Goal: Transaction & Acquisition: Purchase product/service

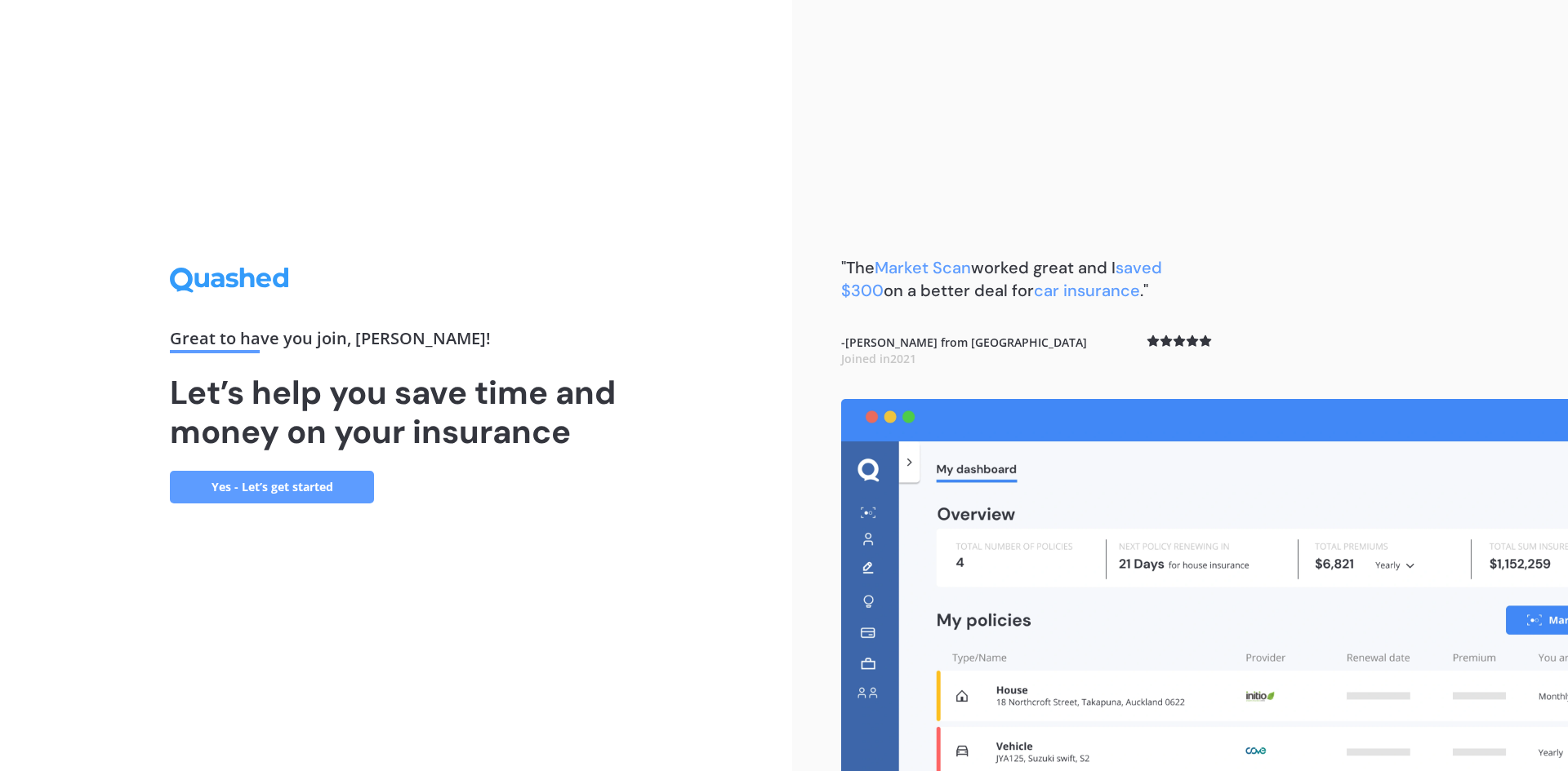
click at [378, 481] on div "Great to have you join , [PERSON_NAME] ! Let’s help you save time and money on …" at bounding box center [396, 385] width 453 height 235
click at [363, 491] on link "Yes - Let’s get started" at bounding box center [272, 487] width 204 height 32
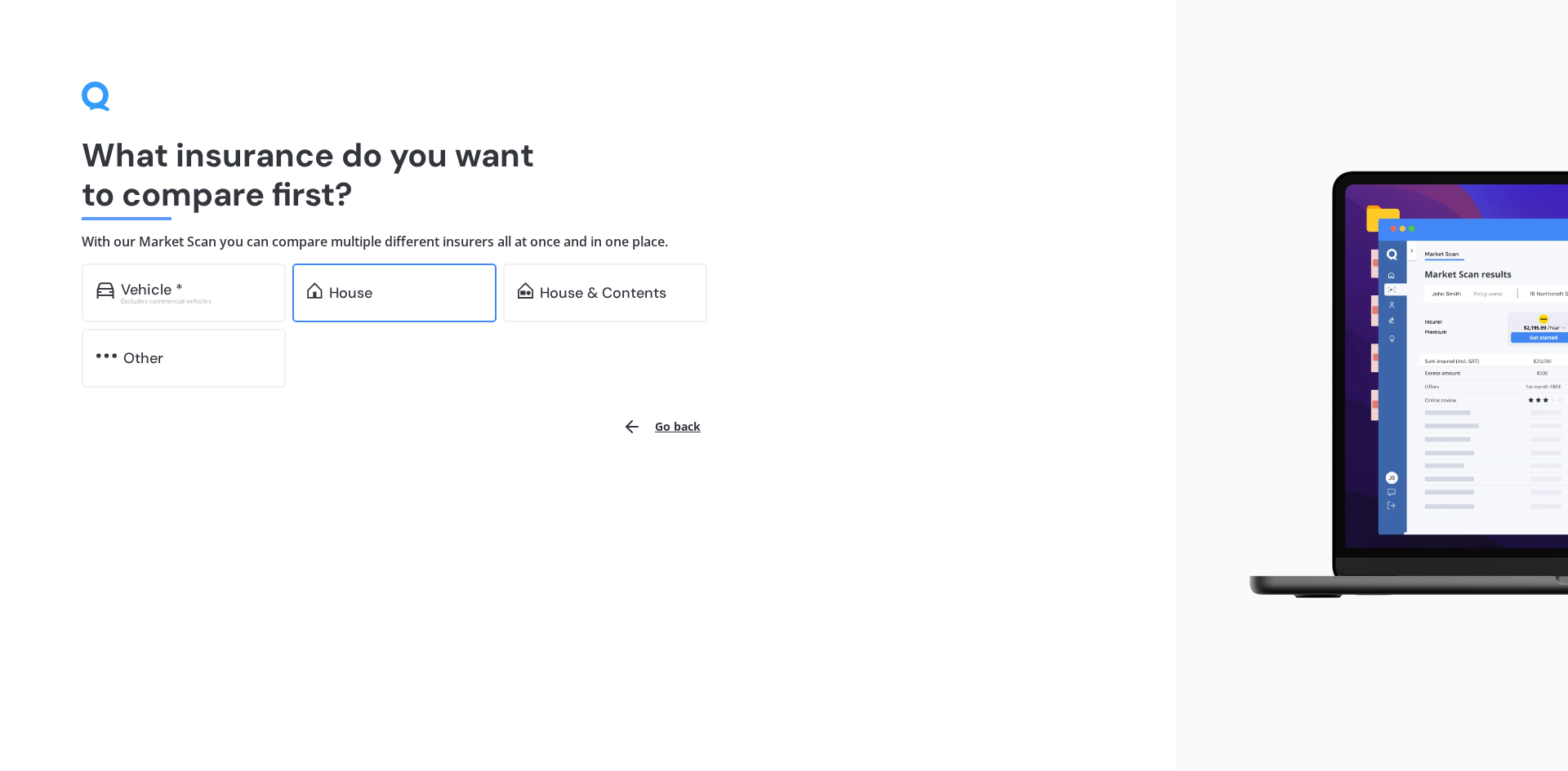
click at [400, 280] on div "House" at bounding box center [395, 294] width 204 height 59
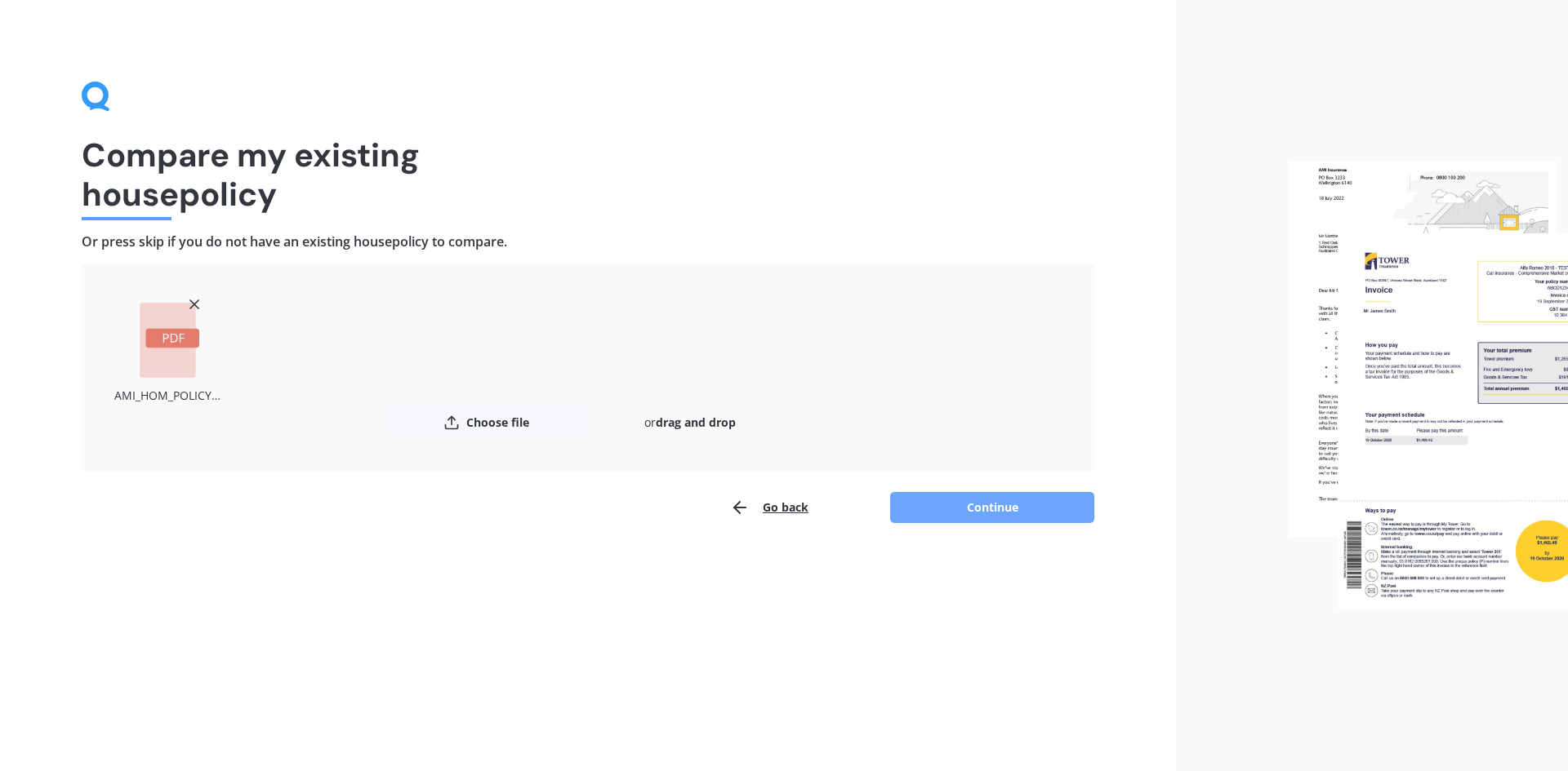
click at [968, 517] on button "Continue" at bounding box center [992, 508] width 204 height 31
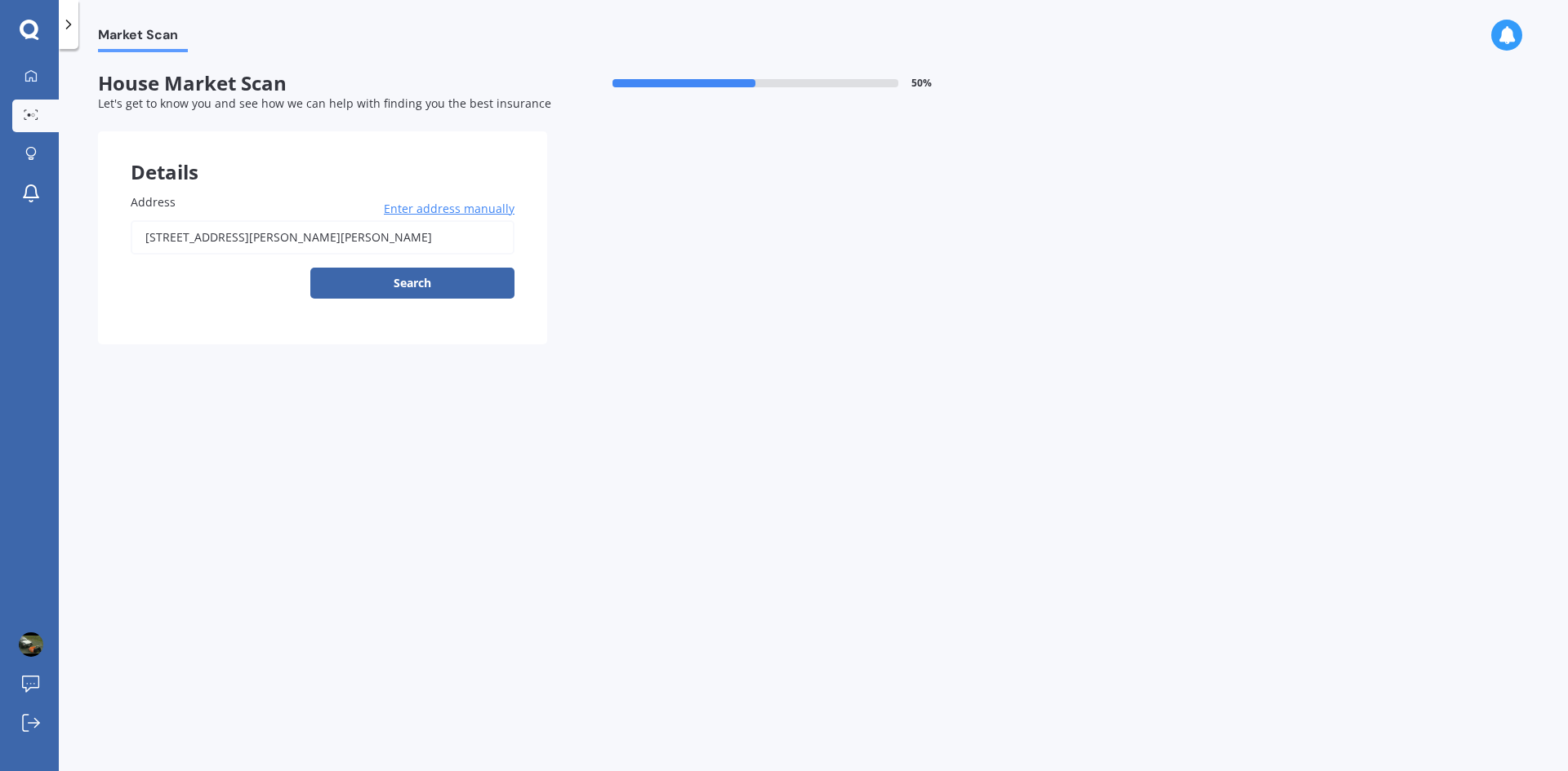
click at [436, 237] on input "[STREET_ADDRESS][PERSON_NAME][PERSON_NAME]" at bounding box center [322, 237] width 384 height 34
click at [417, 281] on body "My Dashboard Market Scan Explore insurance Notifications [PERSON_NAME] Submit f…" at bounding box center [784, 385] width 1568 height 771
click at [432, 236] on input "[STREET_ADDRESS][PERSON_NAME][PERSON_NAME]" at bounding box center [322, 237] width 384 height 34
type input "[STREET_ADDRESS][PERSON_NAME][PERSON_NAME]"
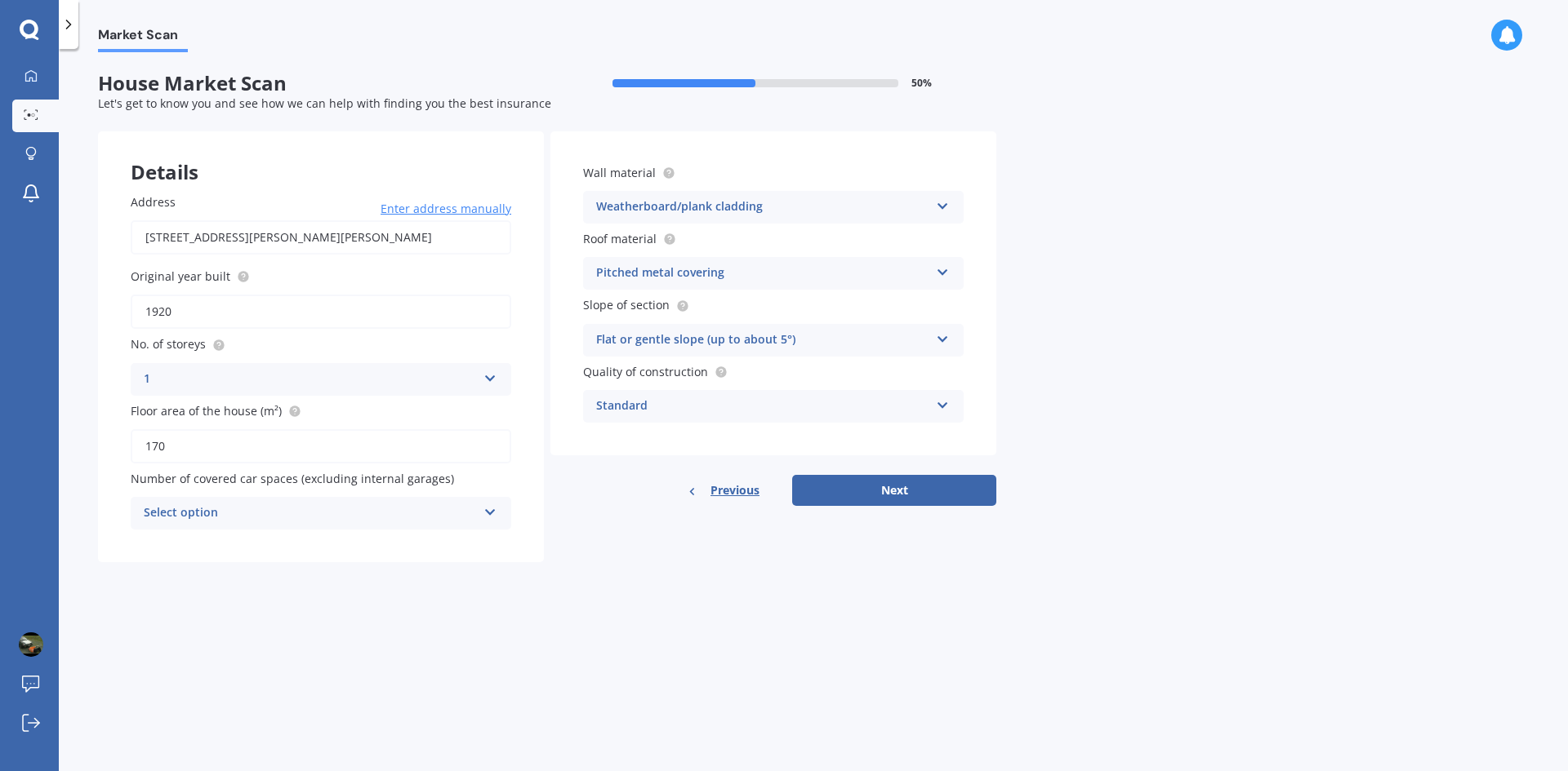
click at [173, 309] on input "1920" at bounding box center [320, 312] width 380 height 34
type input "1926"
click at [193, 445] on input "170" at bounding box center [320, 447] width 380 height 34
type input "167"
click at [301, 513] on div "Select option" at bounding box center [310, 514] width 333 height 20
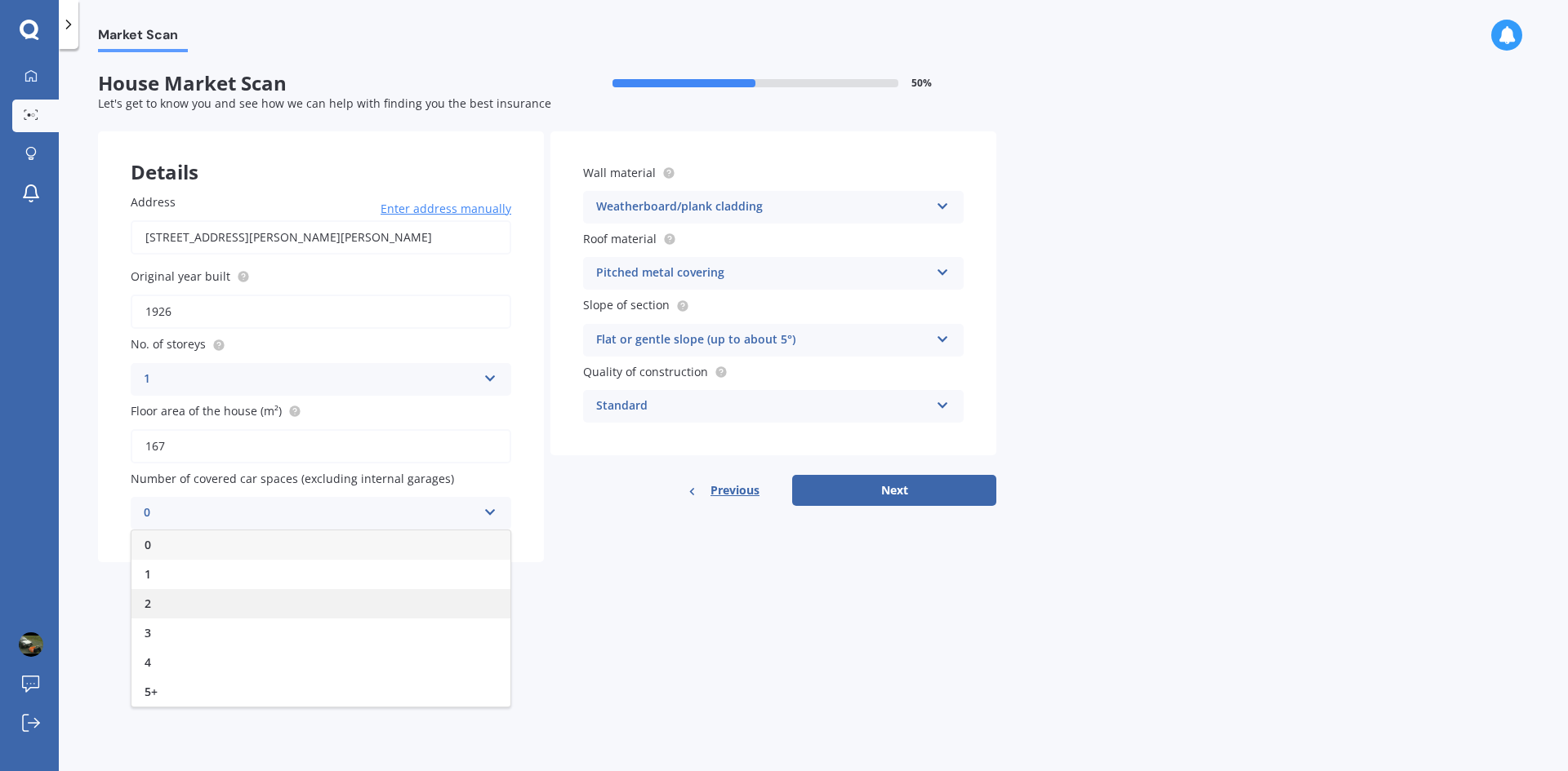
click at [294, 604] on div "2" at bounding box center [320, 603] width 378 height 30
click at [284, 510] on div "2" at bounding box center [310, 514] width 333 height 20
click at [243, 580] on div "1" at bounding box center [320, 575] width 378 height 30
click at [773, 274] on div "Pitched metal covering" at bounding box center [762, 274] width 333 height 20
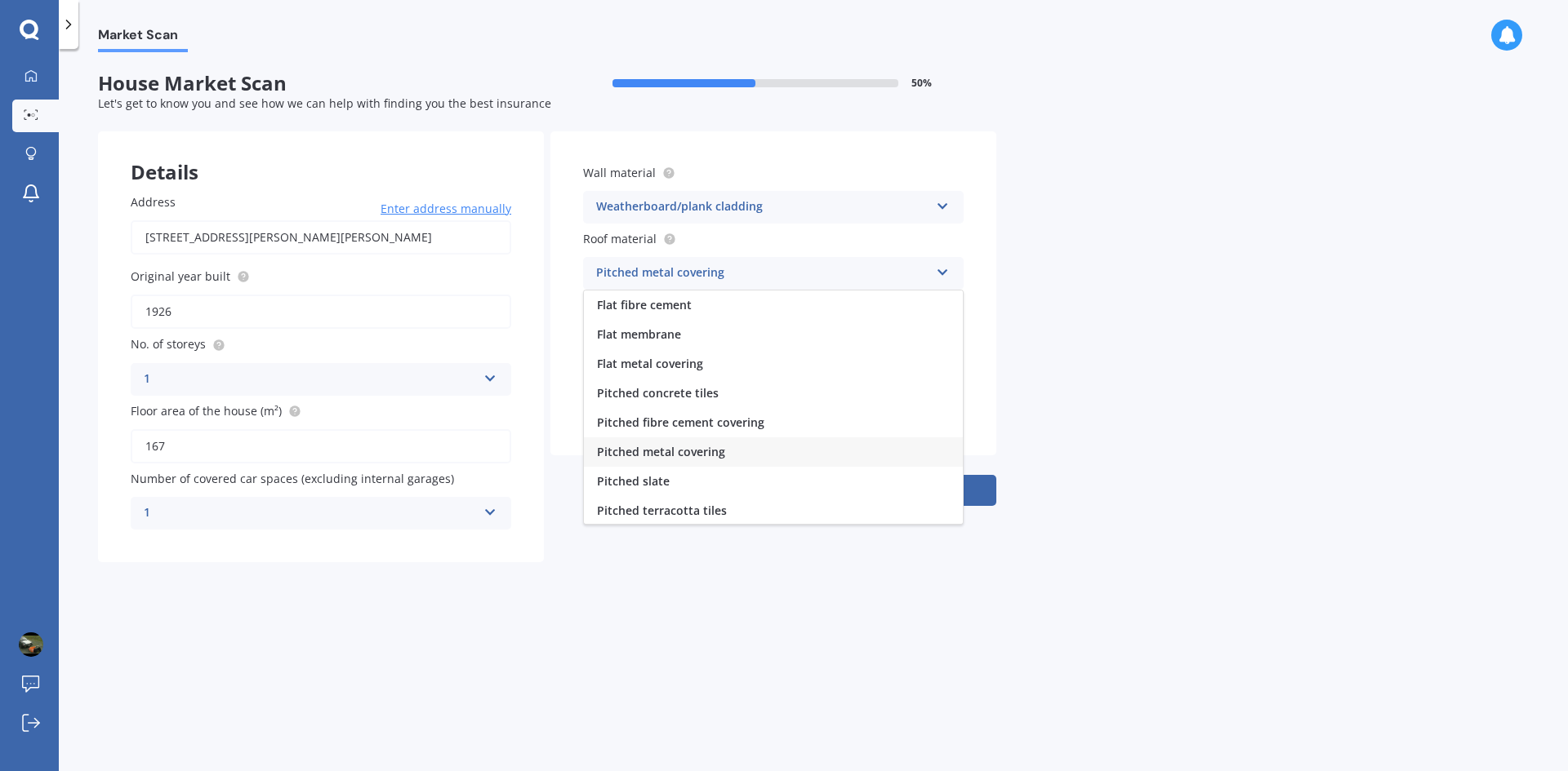
click at [707, 453] on span "Pitched metal covering" at bounding box center [661, 452] width 128 height 15
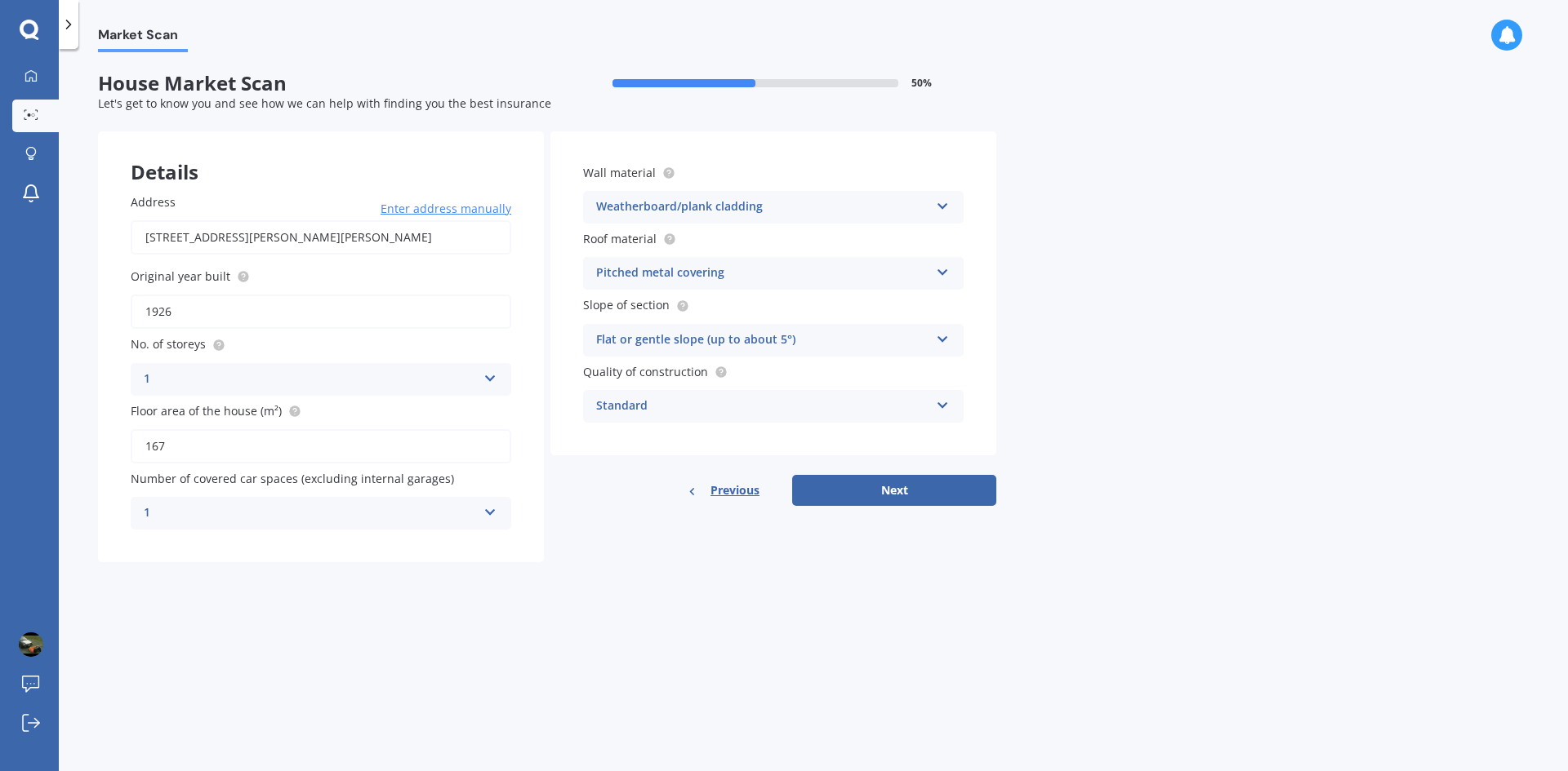
click at [857, 399] on div "Standard" at bounding box center [762, 406] width 333 height 20
click at [888, 486] on button "Next" at bounding box center [894, 491] width 204 height 31
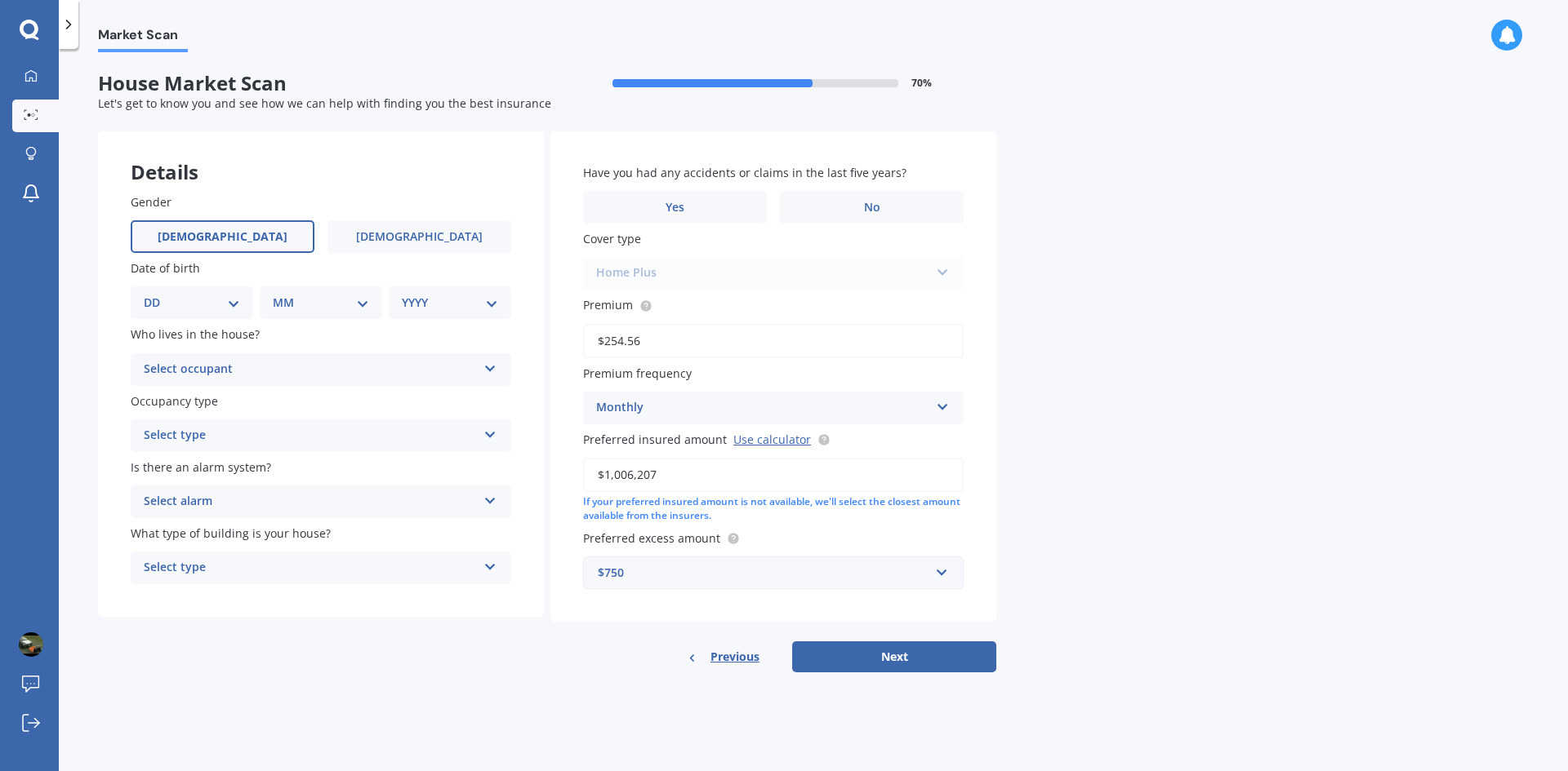
click at [236, 232] on label "[DEMOGRAPHIC_DATA]" at bounding box center [222, 236] width 184 height 32
click at [0, 0] on input "[DEMOGRAPHIC_DATA]" at bounding box center [0, 0] width 0 height 0
click at [227, 297] on select "DD 01 02 03 04 05 06 07 08 09 10 11 12 13 14 15 16 17 18 19 20 21 22 23 24 25 2…" at bounding box center [192, 302] width 96 height 18
click at [208, 307] on select "DD 01 02 03 04 05 06 07 08 09 10 11 12 13 14 15 16 17 18 19 20 21 22 23 24 25 2…" at bounding box center [192, 302] width 96 height 18
select select "30"
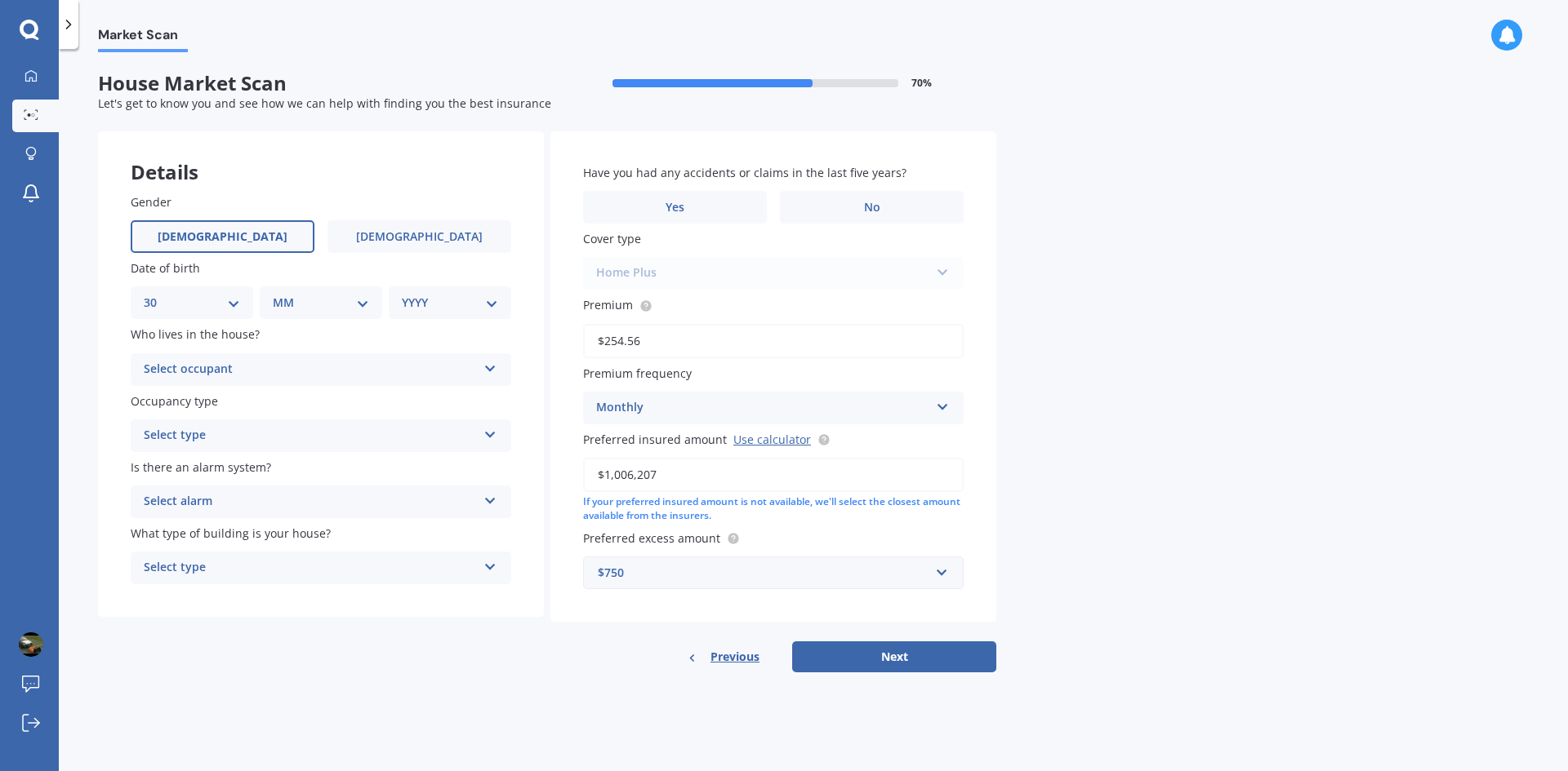
click at [156, 294] on select "DD 01 02 03 04 05 06 07 08 09 10 11 12 13 14 15 16 17 18 19 20 21 22 23 24 25 2…" at bounding box center [192, 302] width 96 height 18
click at [322, 305] on select "MM 01 02 03 04 05 06 07 08 09 10 11 12" at bounding box center [324, 302] width 90 height 18
select select "06"
click at [279, 294] on select "MM 01 02 03 04 05 06 07 08 09 10 11 12" at bounding box center [324, 302] width 90 height 18
click at [455, 303] on select "YYYY 2009 2008 2007 2006 2005 2004 2003 2002 2001 2000 1999 1998 1997 1996 1995…" at bounding box center [446, 302] width 90 height 18
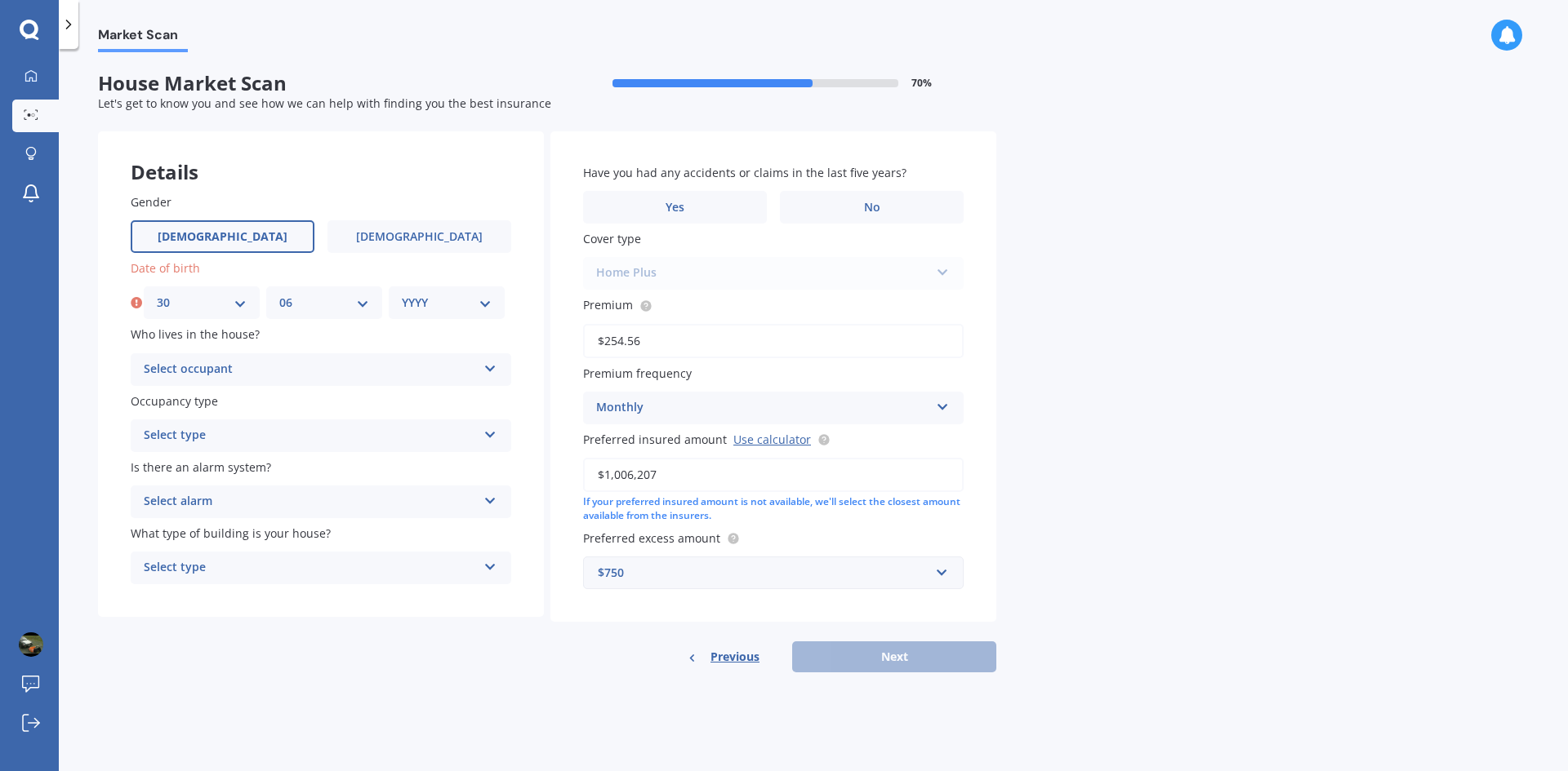
select select "1989"
click at [401, 294] on select "YYYY 2009 2008 2007 2006 2005 2004 2003 2002 2001 2000 1999 1998 1997 1996 1995…" at bounding box center [446, 302] width 90 height 18
click at [281, 361] on div "Select occupant" at bounding box center [310, 370] width 333 height 20
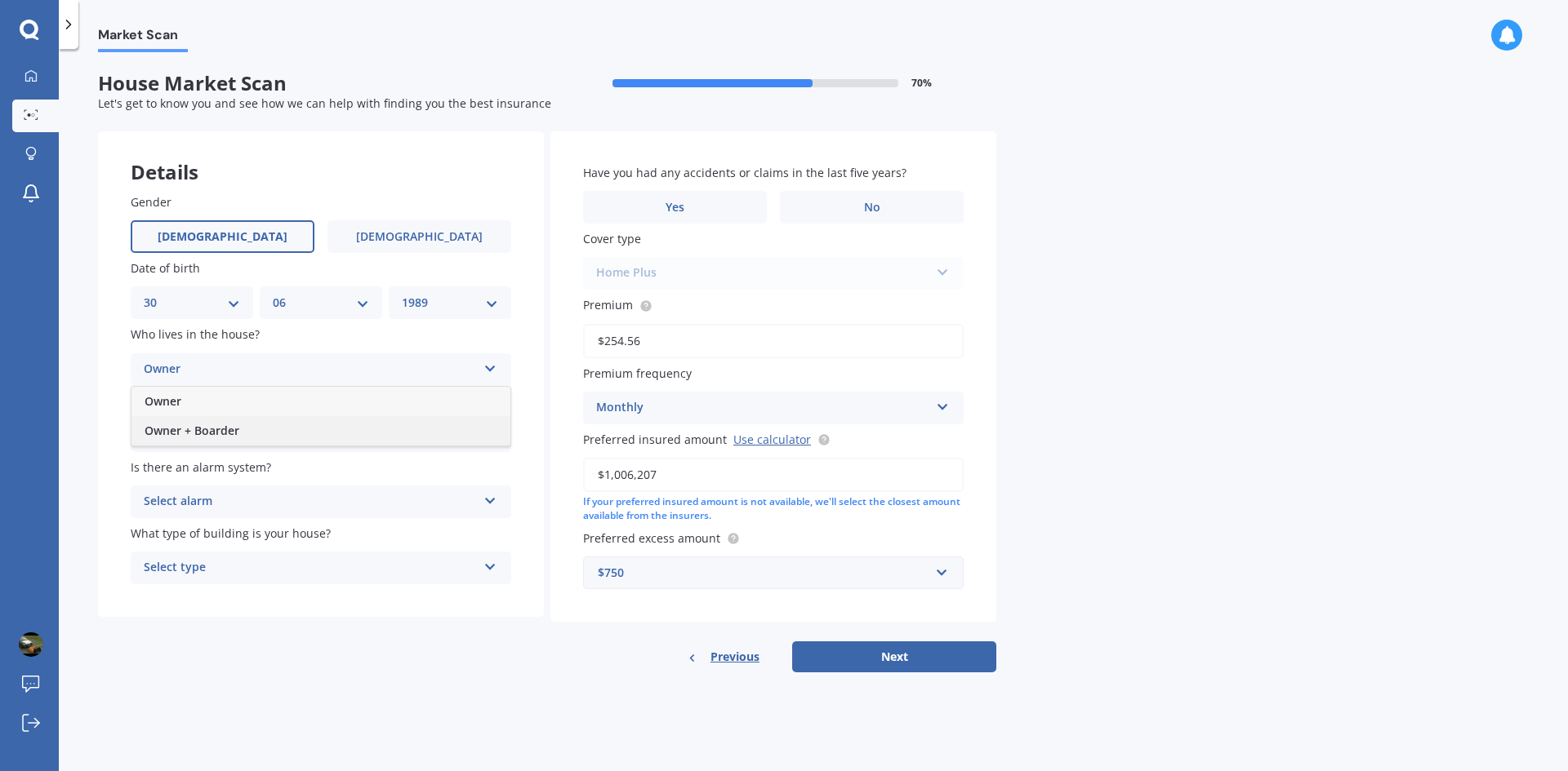
click at [295, 427] on div "Owner + Boarder" at bounding box center [320, 431] width 378 height 30
click at [331, 436] on div "Select type" at bounding box center [310, 436] width 333 height 20
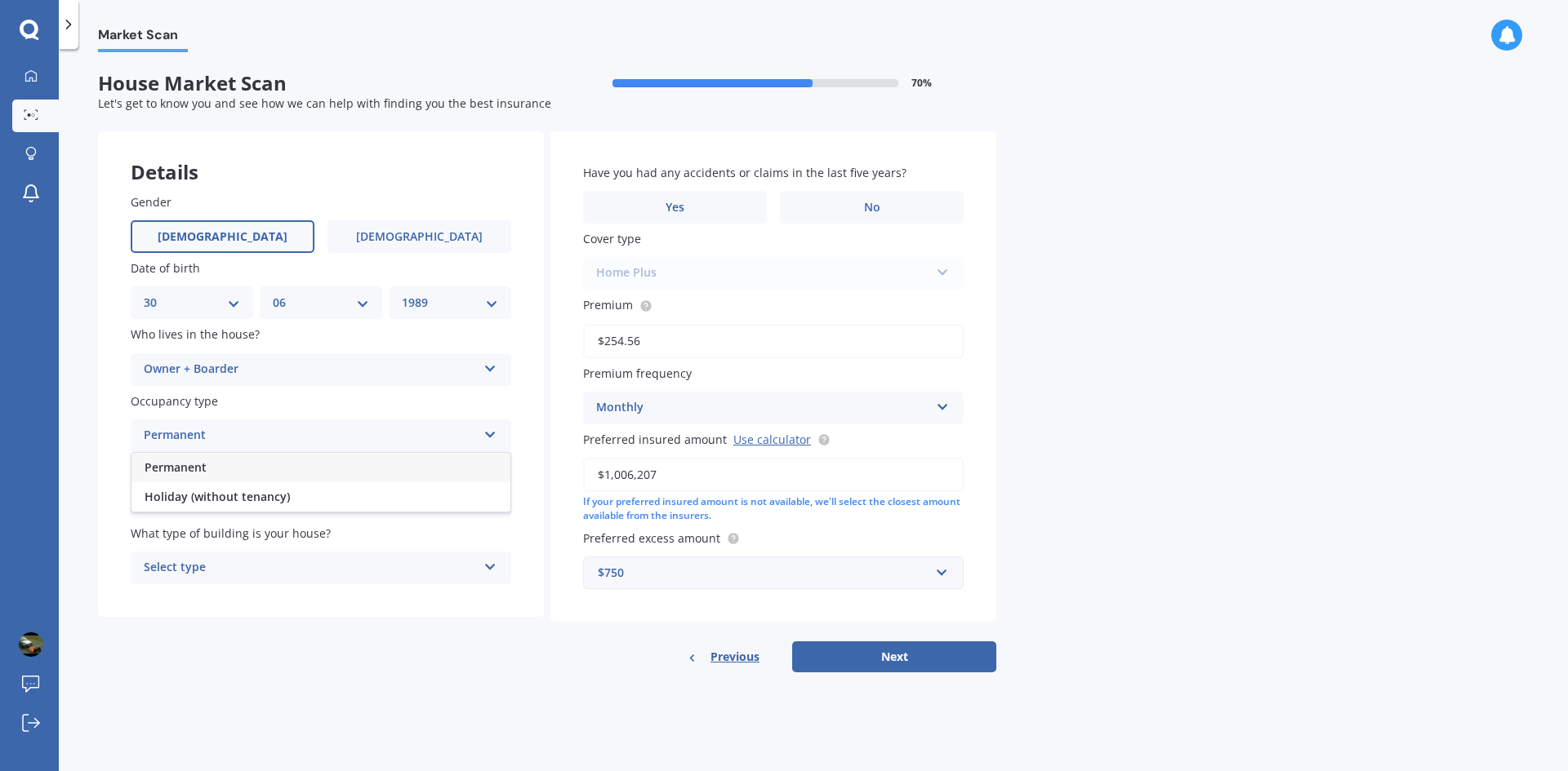
click at [308, 469] on div "Permanent" at bounding box center [320, 467] width 378 height 30
click at [288, 498] on div "Select alarm" at bounding box center [310, 502] width 333 height 20
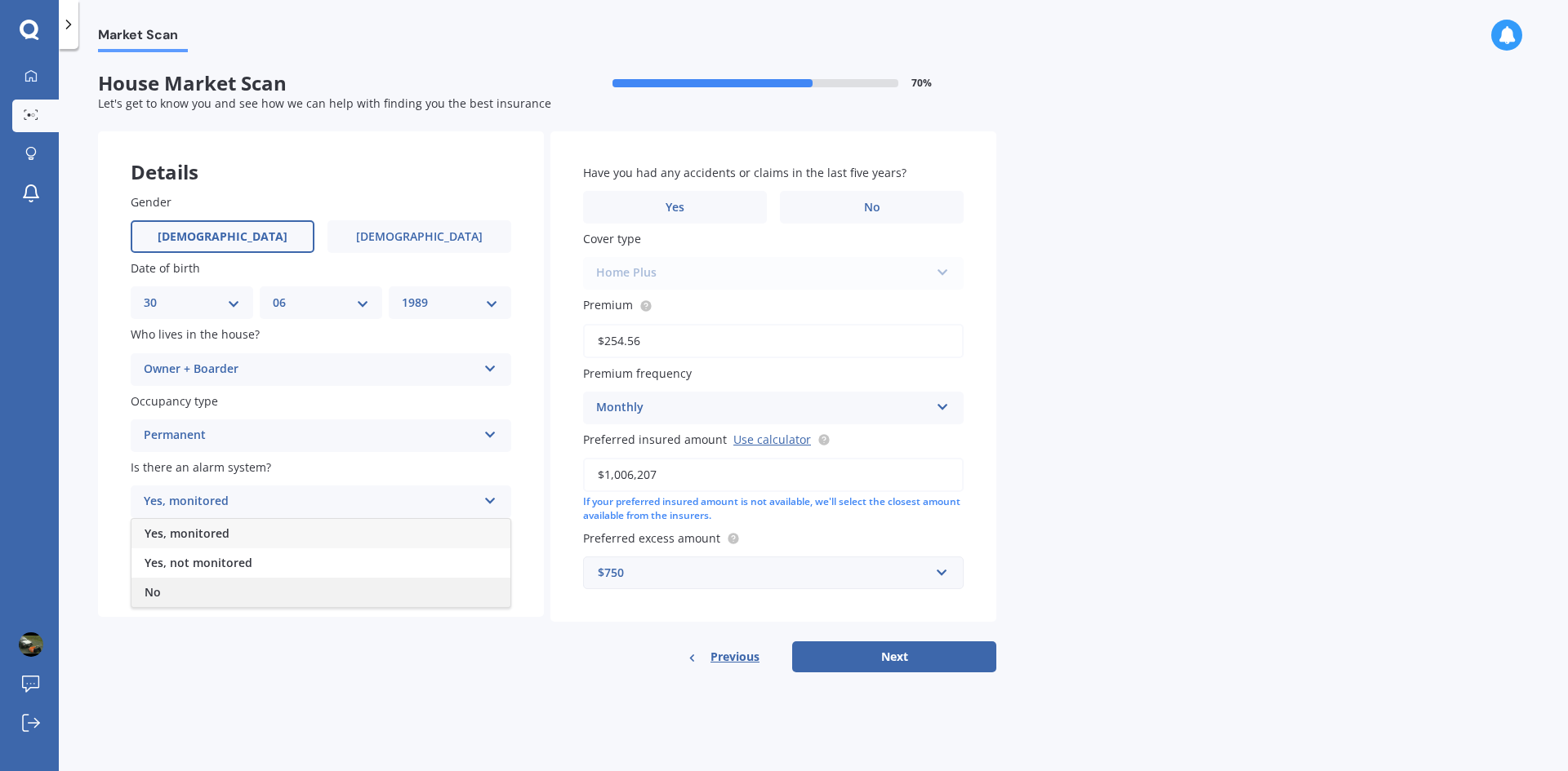
click at [267, 584] on div "No" at bounding box center [320, 592] width 378 height 30
click at [276, 568] on div "Select type" at bounding box center [310, 568] width 333 height 20
click at [265, 599] on div "Freestanding" at bounding box center [320, 599] width 378 height 30
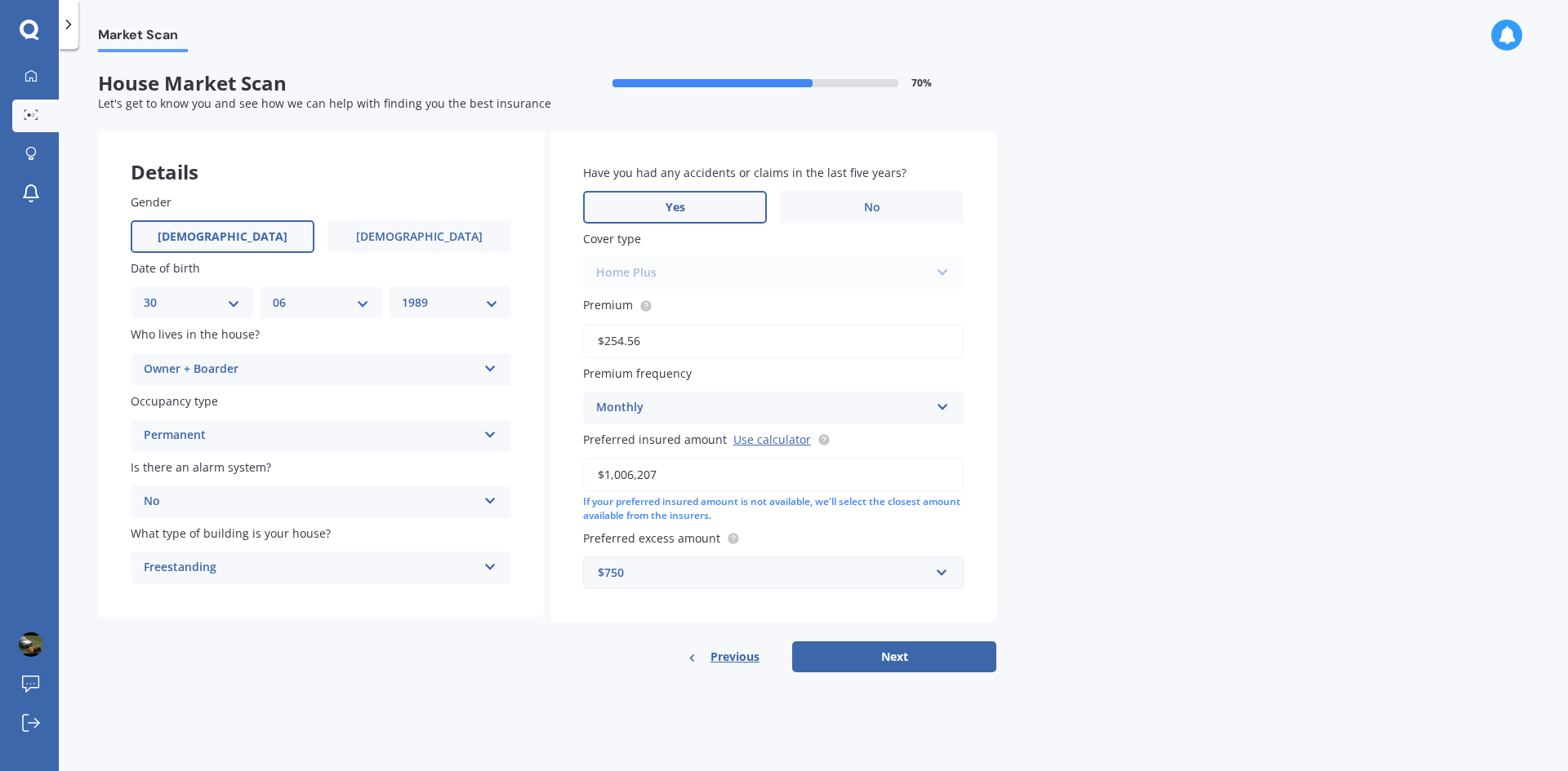
click at [738, 210] on label "Yes" at bounding box center [675, 207] width 184 height 32
click at [0, 0] on input "Yes" at bounding box center [0, 0] width 0 height 0
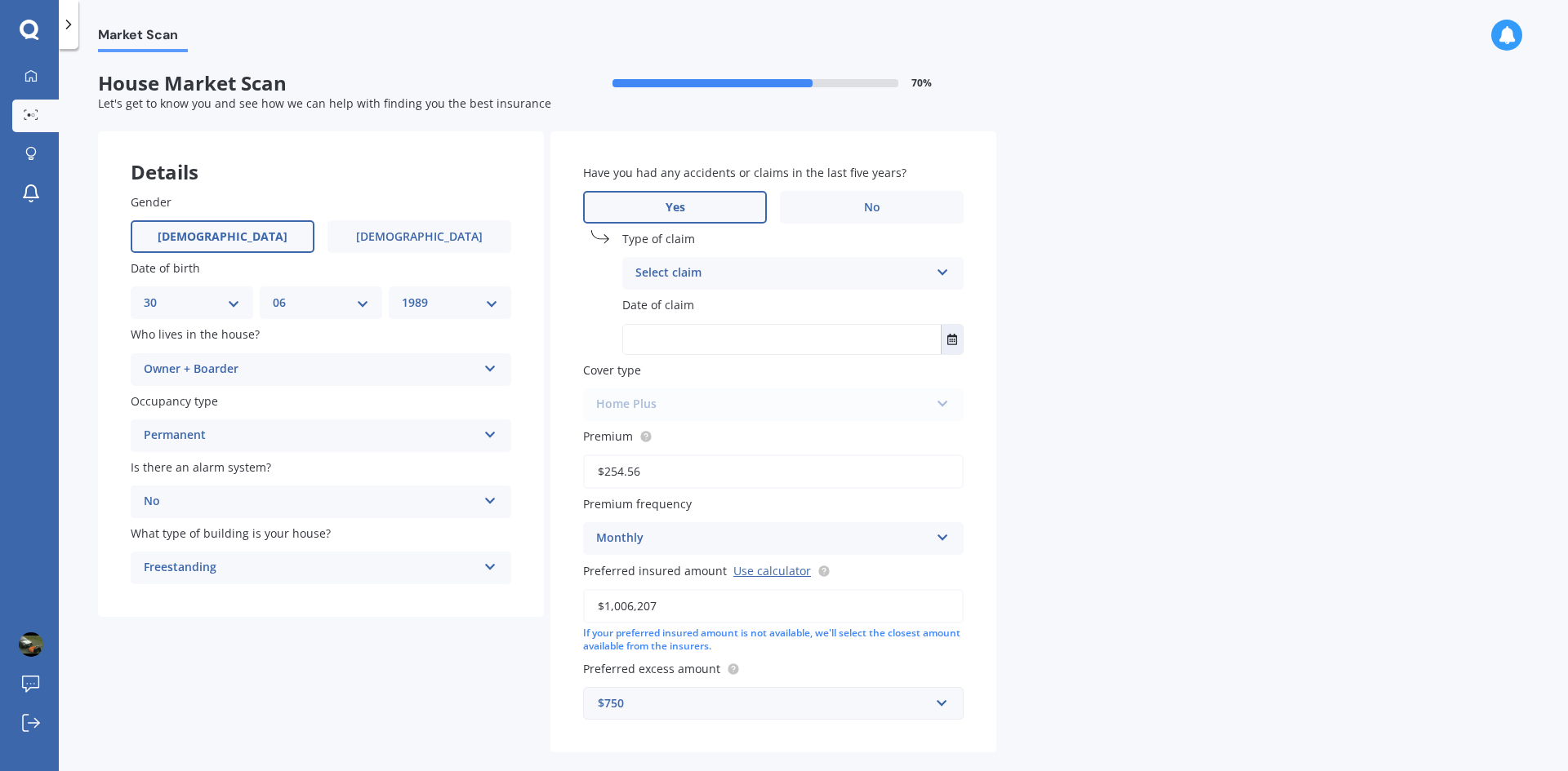
click at [712, 276] on div "Select claim" at bounding box center [782, 274] width 294 height 20
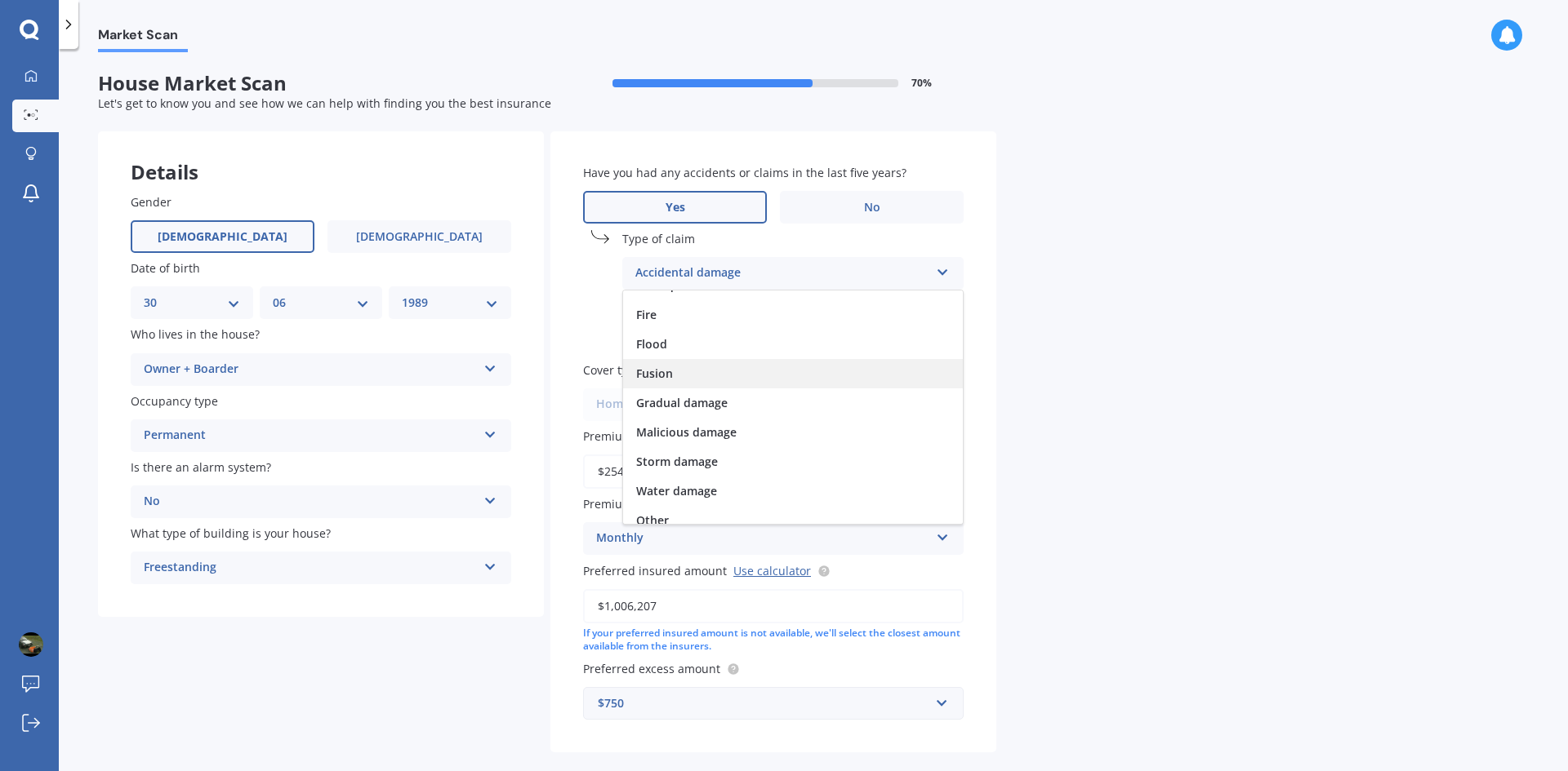
scroll to position [119, 0]
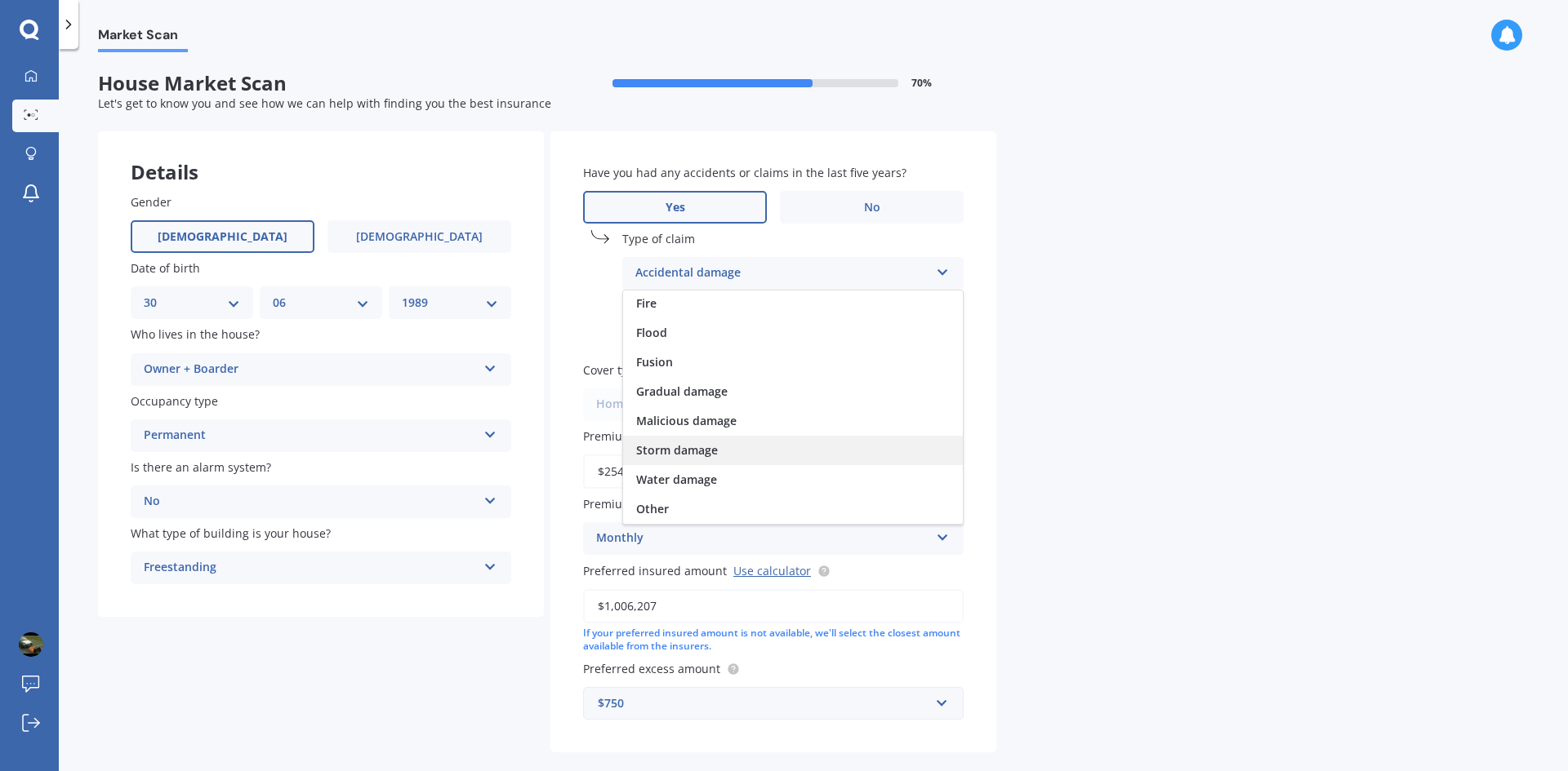
click at [745, 451] on div "Storm damage" at bounding box center [793, 450] width 339 height 30
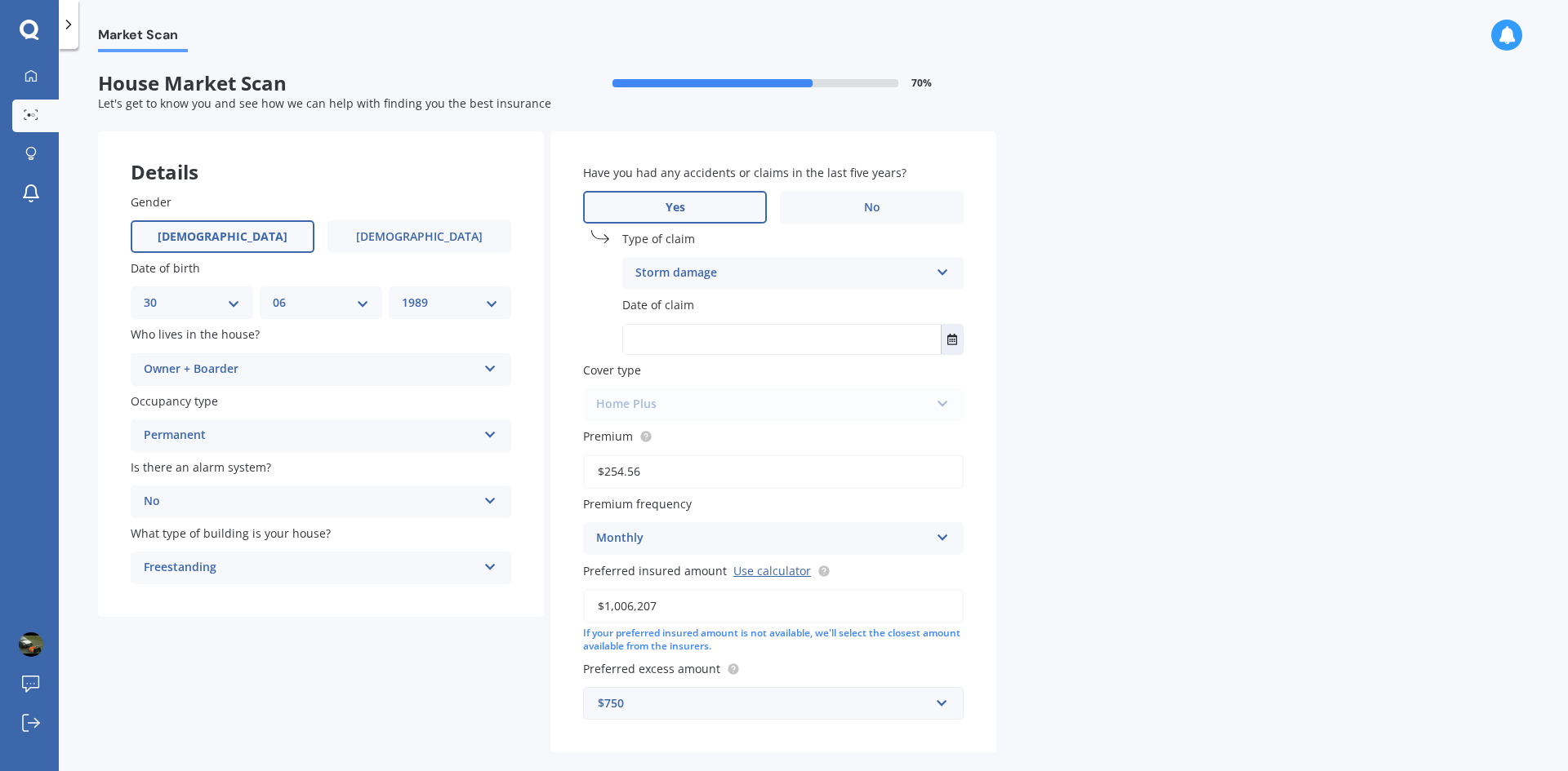
click at [840, 343] on input "text" at bounding box center [782, 339] width 317 height 30
type input "[DATE]"
click at [776, 389] on div "Home Plus Premier House Market Value House Home Plus" at bounding box center [773, 405] width 380 height 32
click at [746, 411] on div "Home Plus Premier House Market Value House Home Plus" at bounding box center [773, 405] width 380 height 32
click at [784, 165] on span "Have you had any accidents or claims in the last five years?" at bounding box center [744, 172] width 323 height 15
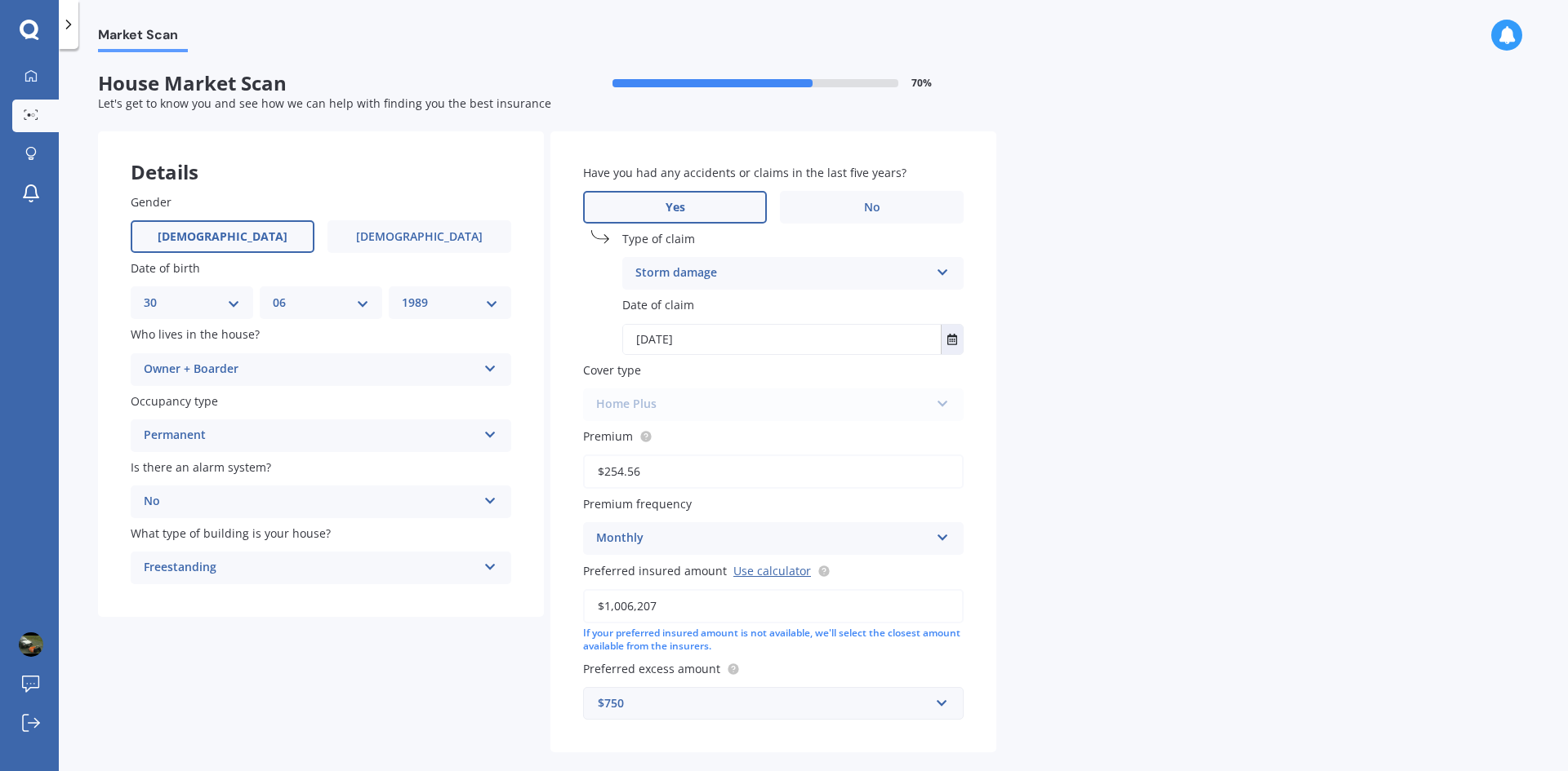
click at [669, 475] on input "$254.56" at bounding box center [773, 472] width 380 height 34
type input "$254.53"
click at [676, 505] on span "Premium frequency" at bounding box center [638, 504] width 109 height 15
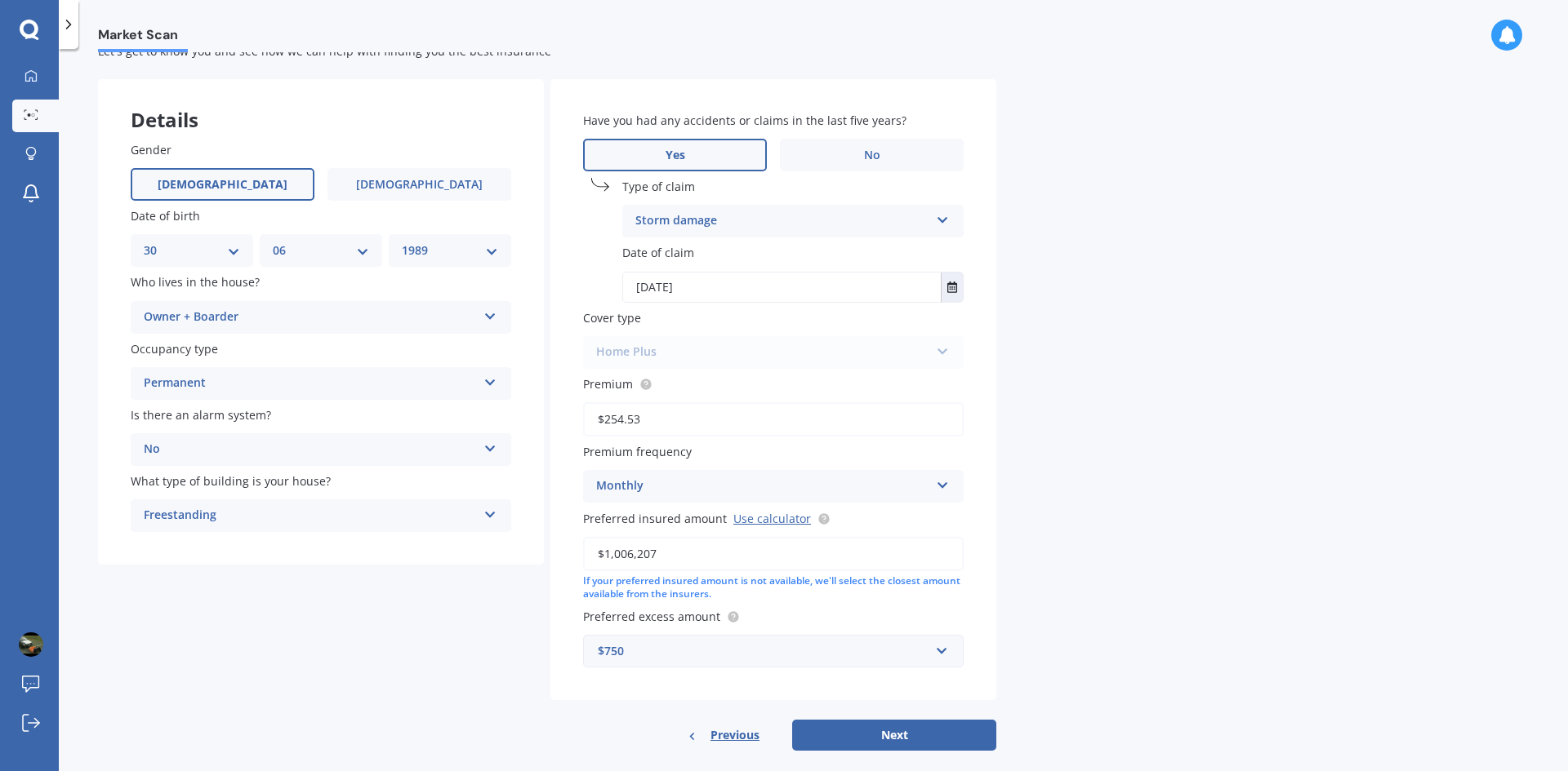
scroll to position [74, 0]
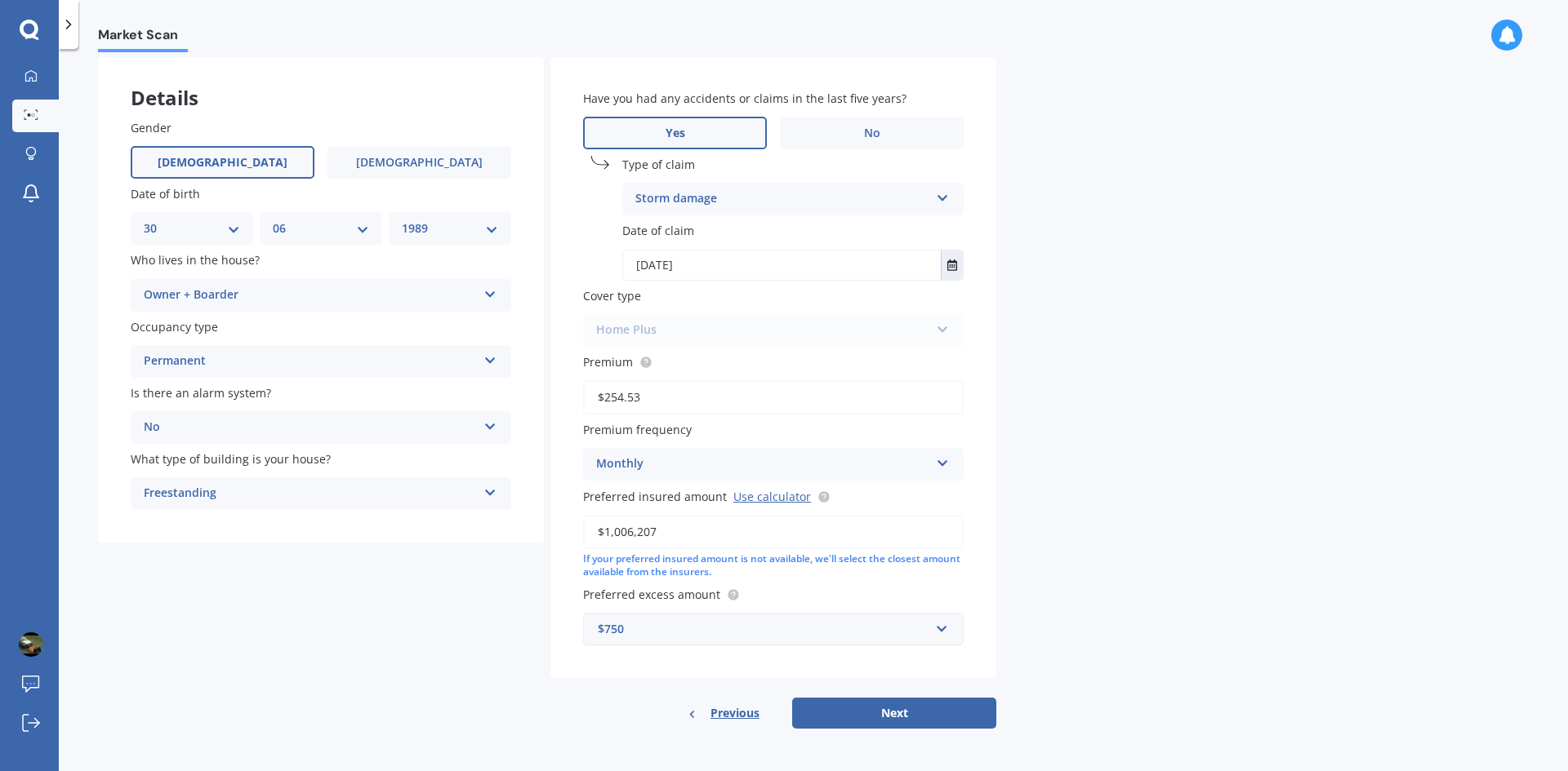
click at [681, 586] on span "Preferred excess amount" at bounding box center [662, 595] width 156 height 17
click at [906, 718] on button "Next" at bounding box center [894, 713] width 204 height 31
select select "30"
select select "06"
select select "1989"
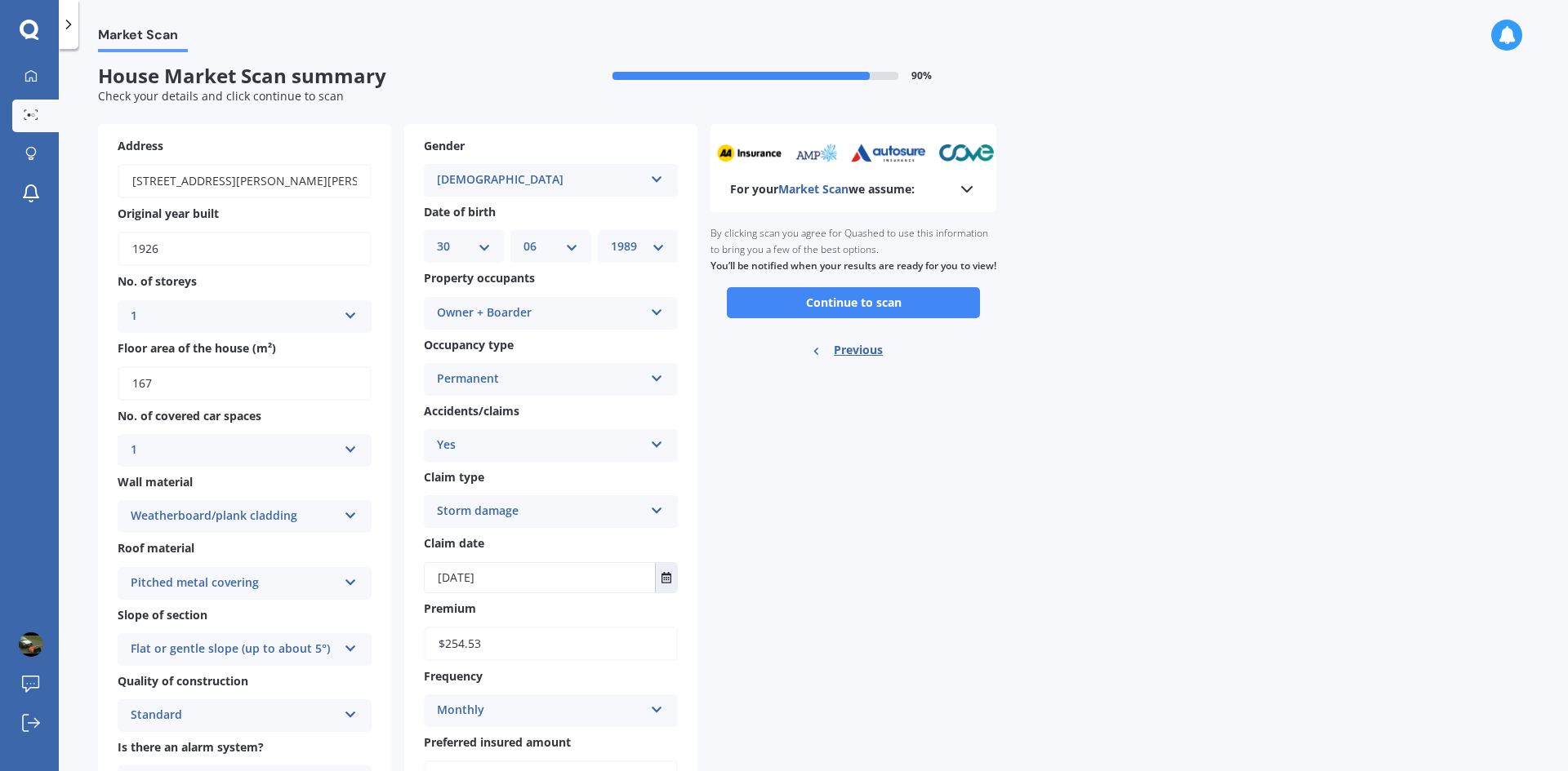
scroll to position [0, 0]
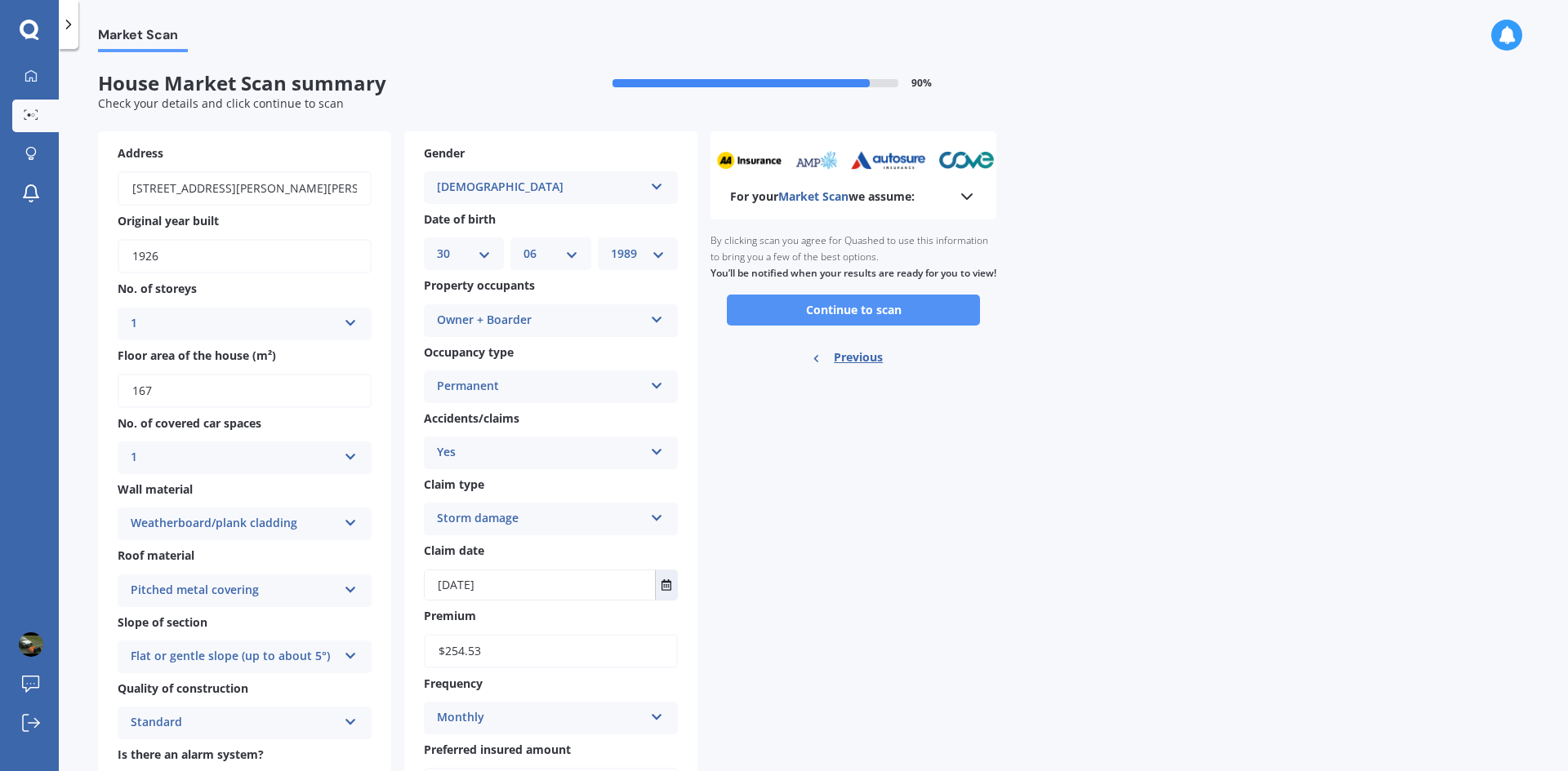
click at [820, 326] on button "Continue to scan" at bounding box center [853, 310] width 254 height 31
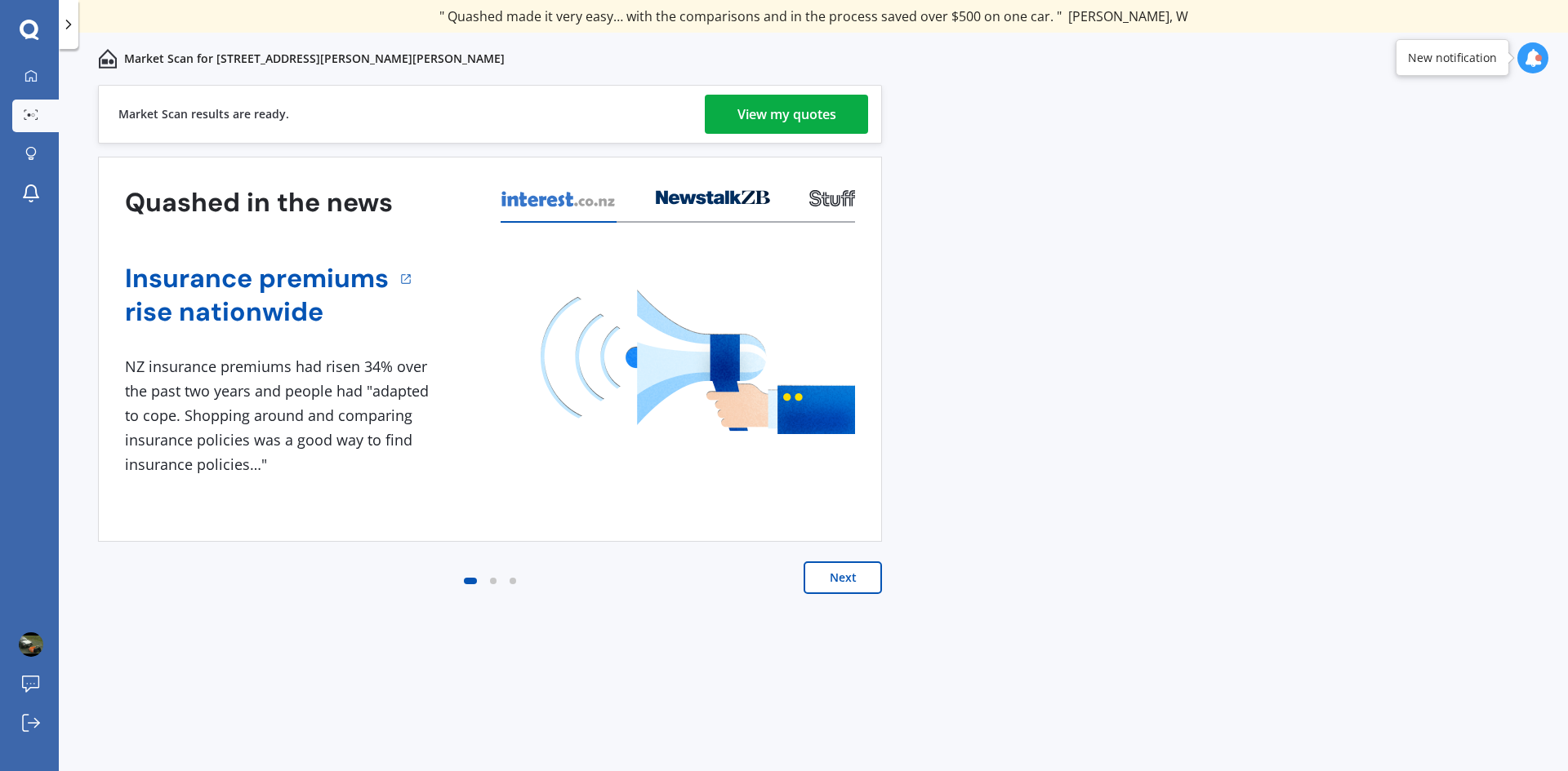
click at [823, 119] on div "View my quotes" at bounding box center [787, 113] width 99 height 39
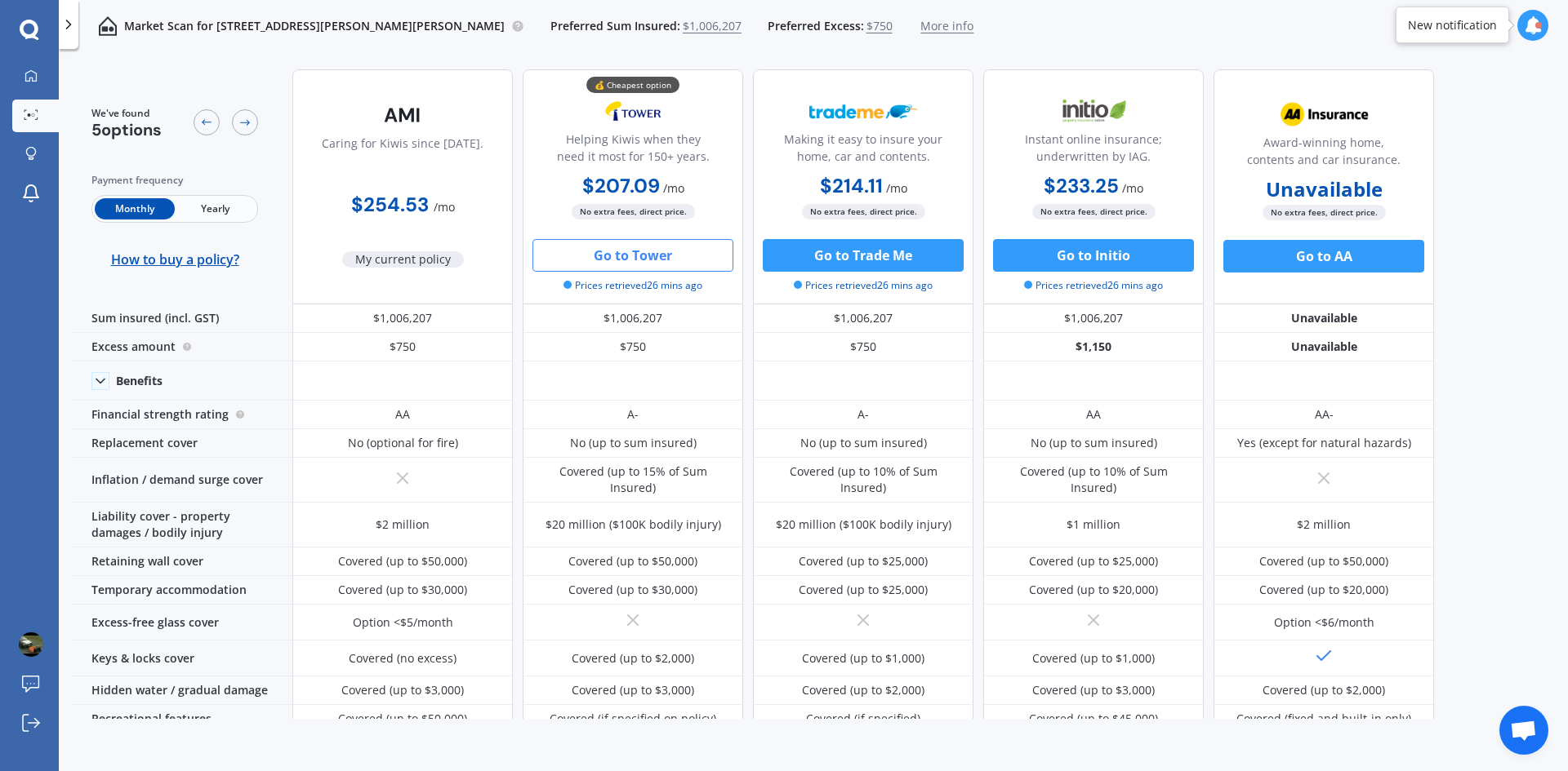
click at [668, 264] on button "Go to Tower" at bounding box center [633, 255] width 201 height 32
